Goal: Information Seeking & Learning: Learn about a topic

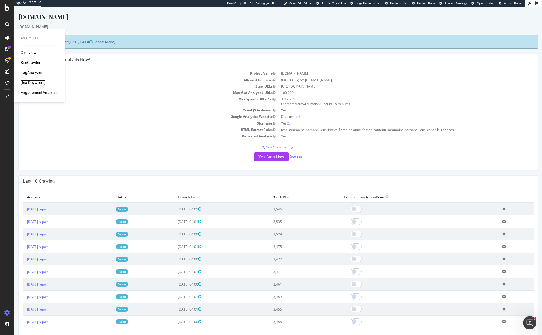
click at [32, 80] on div "RealKeywords" at bounding box center [33, 83] width 25 height 6
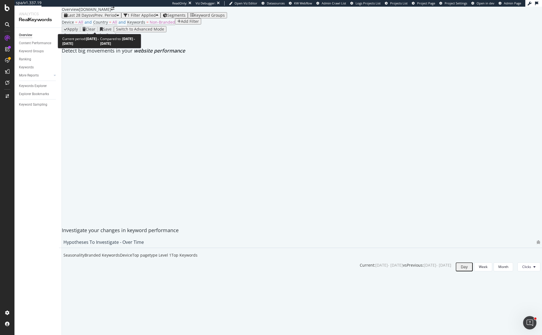
click at [102, 18] on span "vs Prev. Period" at bounding box center [103, 15] width 26 height 5
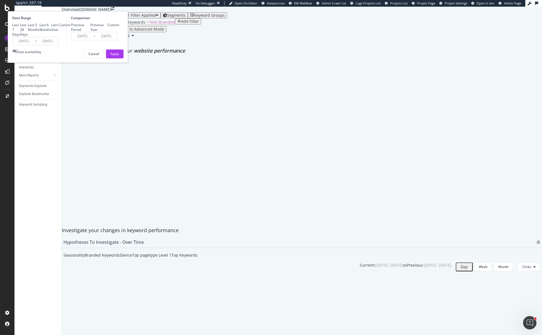
click at [58, 32] on div "Last Year" at bounding box center [54, 27] width 7 height 9
type input "2024/09/07"
type input "2023/09/08"
type input "2024/09/06"
click at [90, 27] on div "Previous Year" at bounding box center [90, 27] width 0 height 0
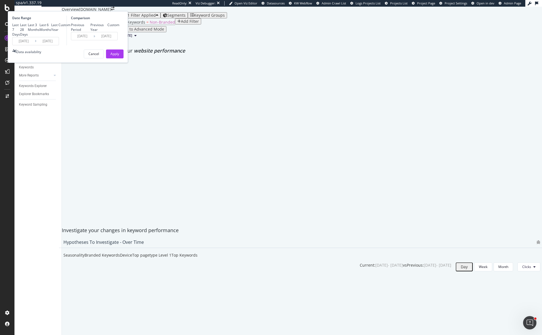
type input "2023/09/09"
type input "2024/09/07"
click at [119, 56] on div "Apply" at bounding box center [114, 53] width 9 height 5
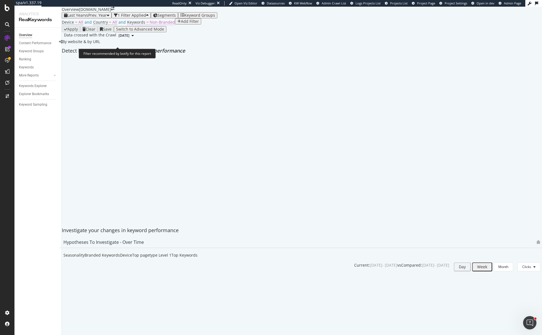
click at [159, 25] on span "Non-Branded" at bounding box center [162, 21] width 25 height 5
click at [150, 47] on span "Non-Branded" at bounding box center [140, 44] width 21 height 5
click at [147, 47] on span "Non-Branded" at bounding box center [140, 44] width 21 height 5
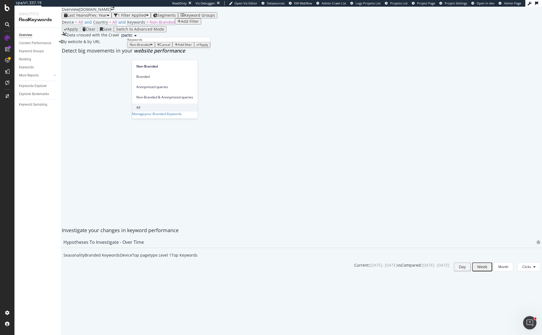
click at [138, 105] on span "All" at bounding box center [164, 107] width 57 height 5
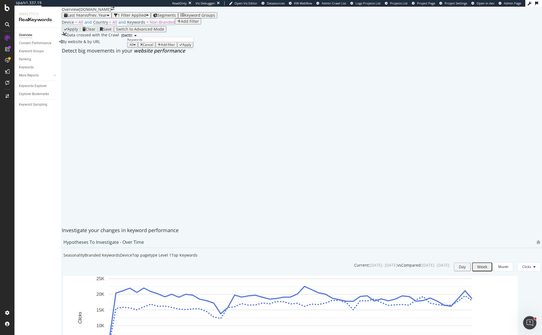
click at [185, 48] on div "All Cancel Add filter Apply" at bounding box center [160, 45] width 66 height 6
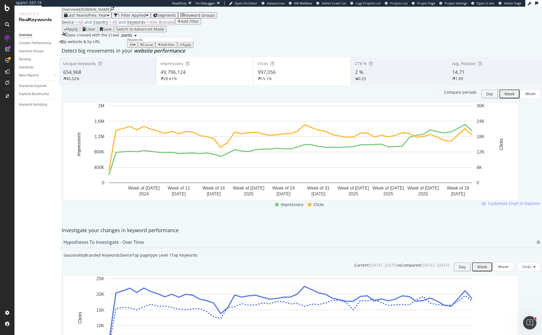
click at [187, 47] on div "Apply" at bounding box center [186, 45] width 9 height 4
